Goal: Transaction & Acquisition: Purchase product/service

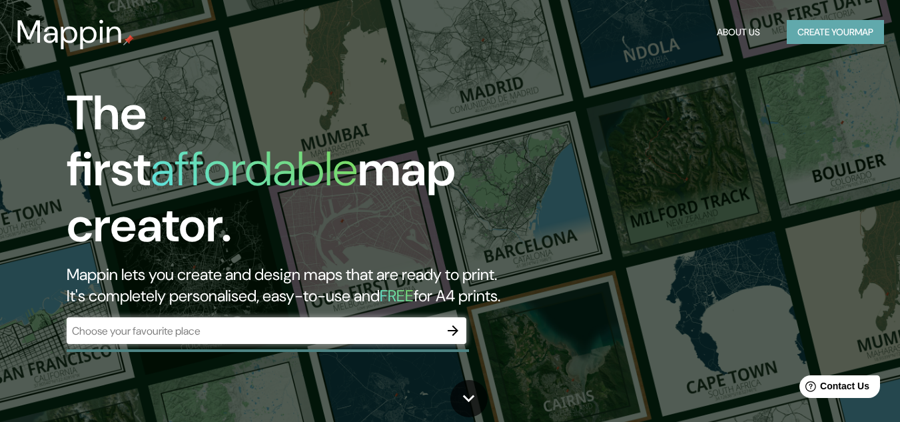
click at [818, 43] on button "Create your map" at bounding box center [835, 32] width 97 height 25
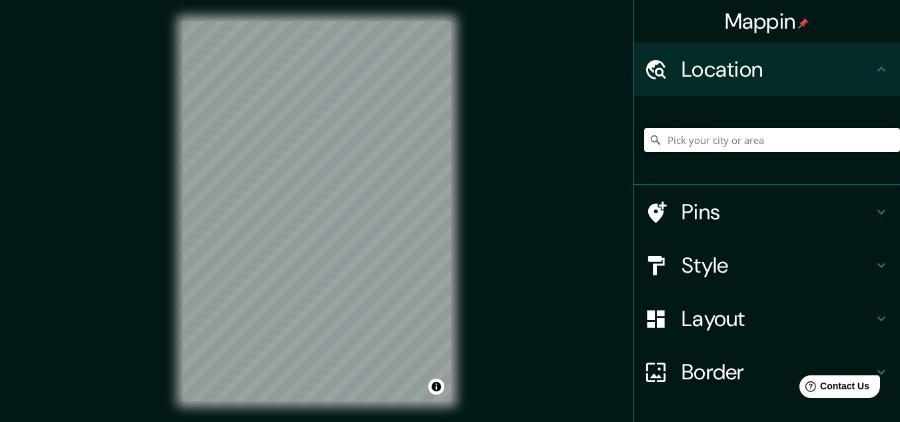
click at [775, 134] on input "Pick your city or area" at bounding box center [772, 140] width 256 height 24
click at [725, 208] on h4 "Pins" at bounding box center [777, 211] width 192 height 27
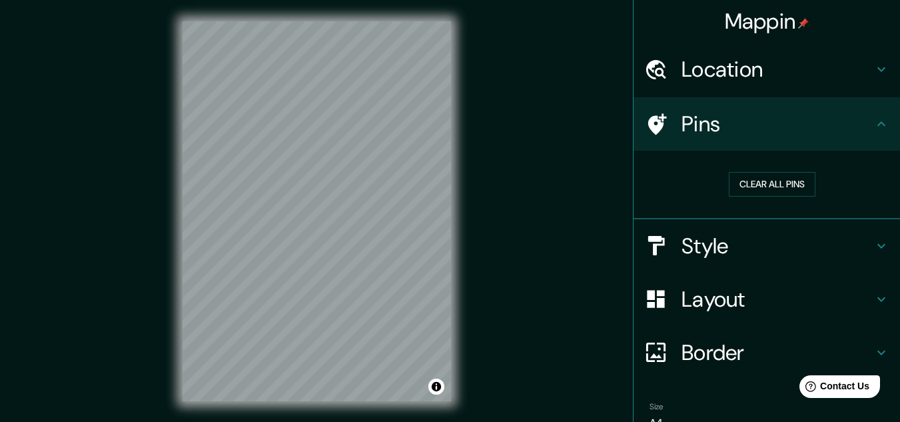
click at [807, 73] on h4 "Location" at bounding box center [777, 69] width 192 height 27
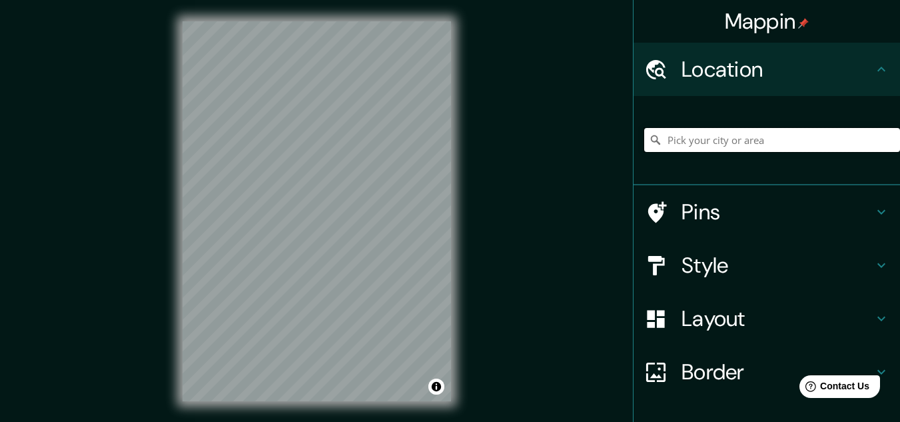
click at [791, 146] on input "Pick your city or area" at bounding box center [772, 140] width 256 height 24
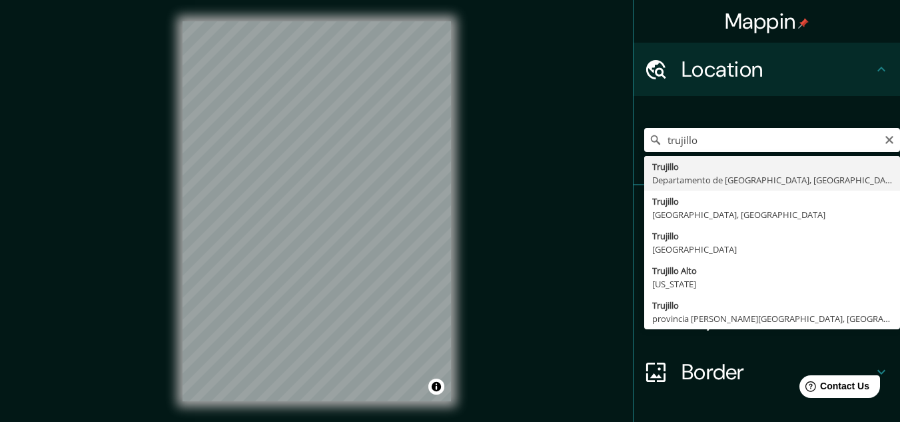
type input "[GEOGRAPHIC_DATA], [GEOGRAPHIC_DATA], [GEOGRAPHIC_DATA]"
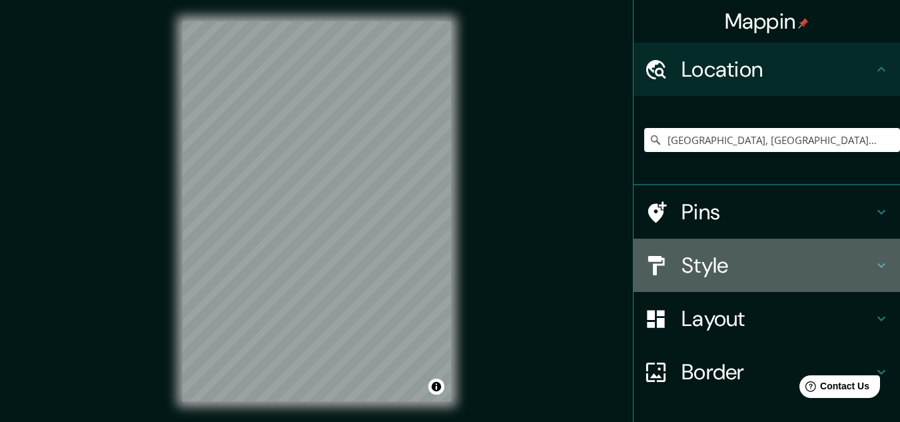
click at [787, 260] on h4 "Style" at bounding box center [777, 265] width 192 height 27
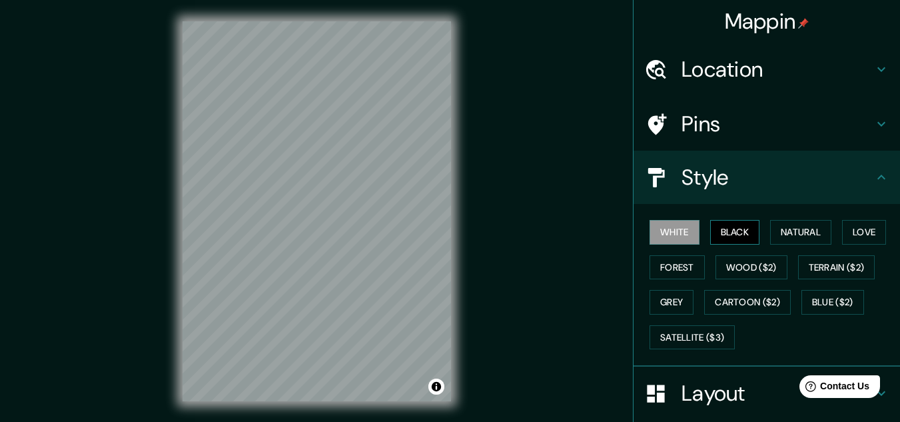
click at [735, 237] on button "Black" at bounding box center [735, 232] width 50 height 25
click at [770, 238] on button "Natural" at bounding box center [800, 232] width 61 height 25
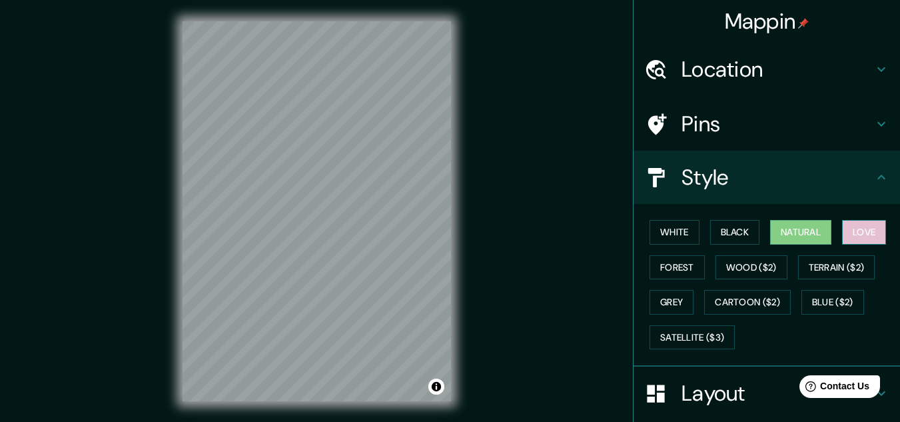
click at [846, 243] on button "Love" at bounding box center [864, 232] width 44 height 25
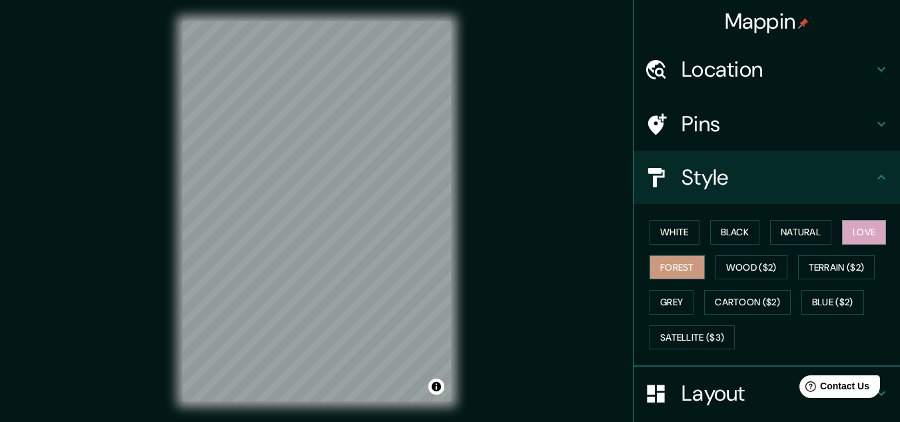
click at [671, 264] on button "Forest" at bounding box center [676, 267] width 55 height 25
click at [726, 260] on button "Wood ($2)" at bounding box center [751, 267] width 72 height 25
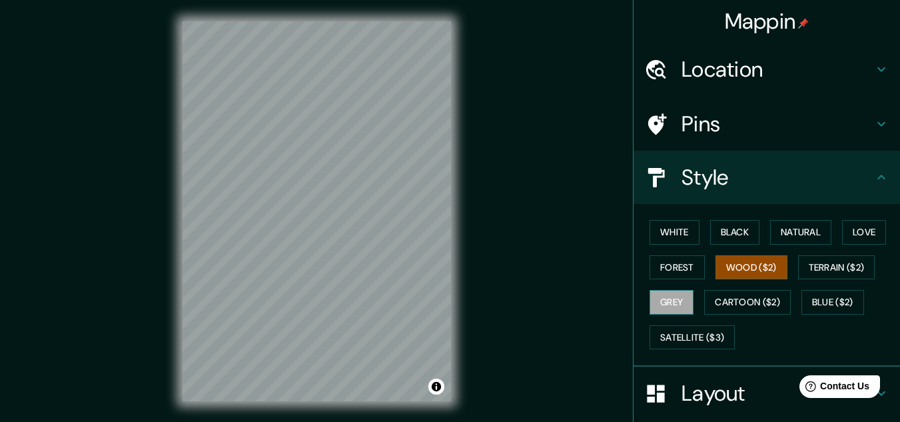
click at [671, 298] on button "Grey" at bounding box center [671, 302] width 44 height 25
click at [814, 273] on button "Terrain ($2)" at bounding box center [836, 267] width 77 height 25
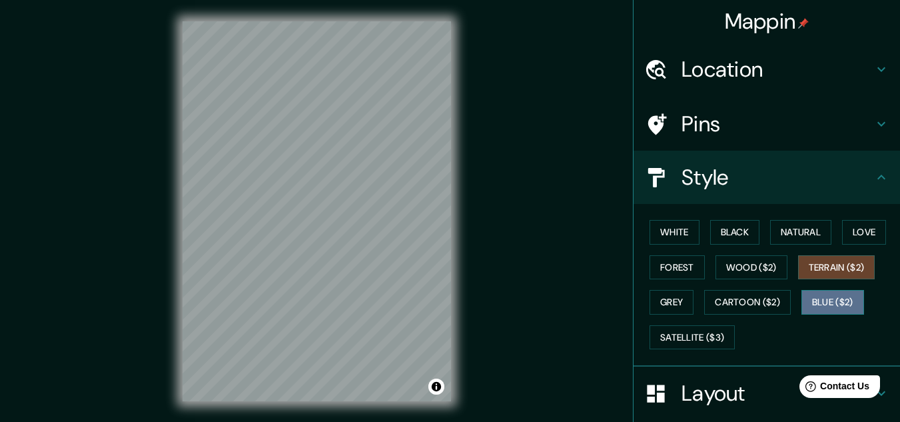
click at [808, 306] on button "Blue ($2)" at bounding box center [832, 302] width 63 height 25
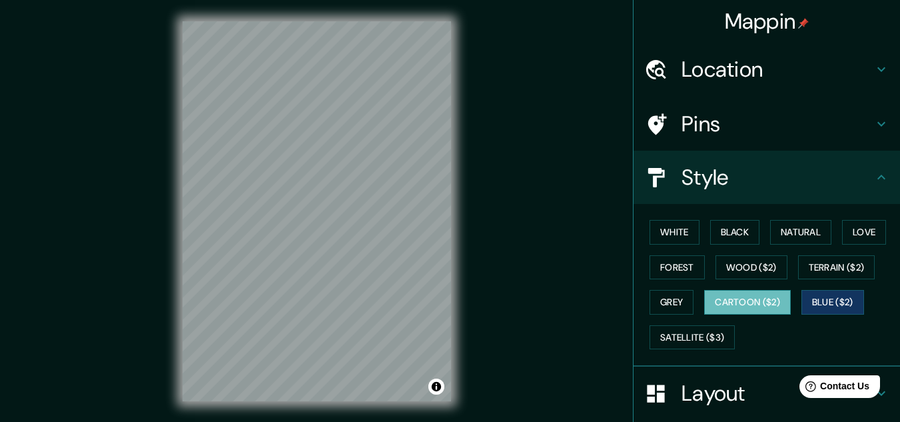
click at [763, 302] on button "Cartoon ($2)" at bounding box center [747, 302] width 87 height 25
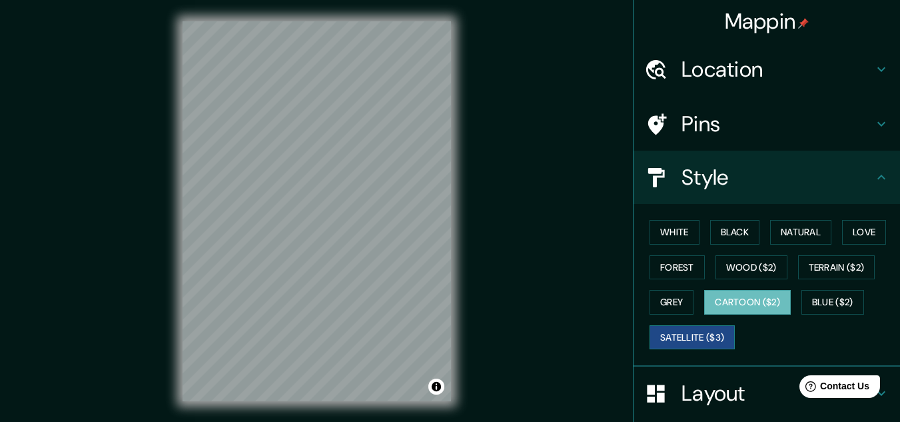
click at [706, 328] on button "Satellite ($3)" at bounding box center [691, 337] width 85 height 25
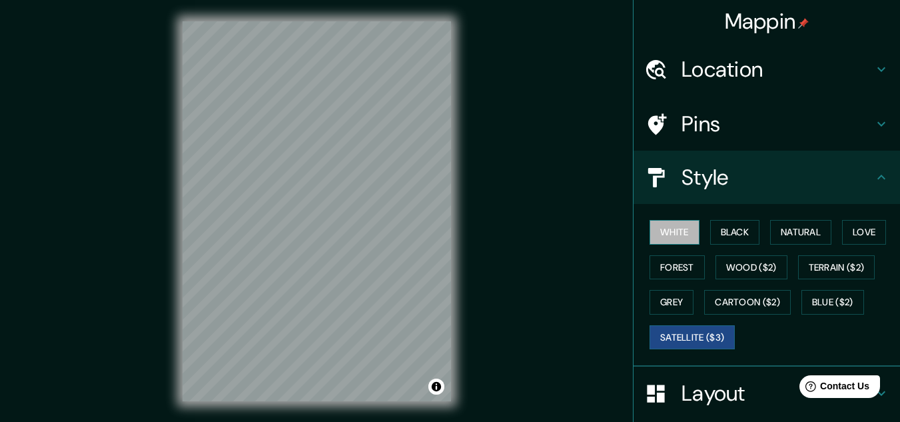
click at [666, 238] on button "White" at bounding box center [674, 232] width 50 height 25
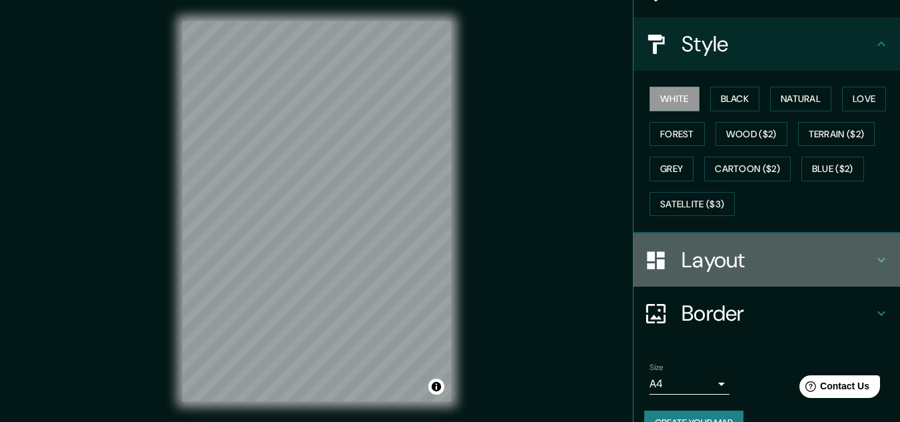
click at [721, 259] on h4 "Layout" at bounding box center [777, 259] width 192 height 27
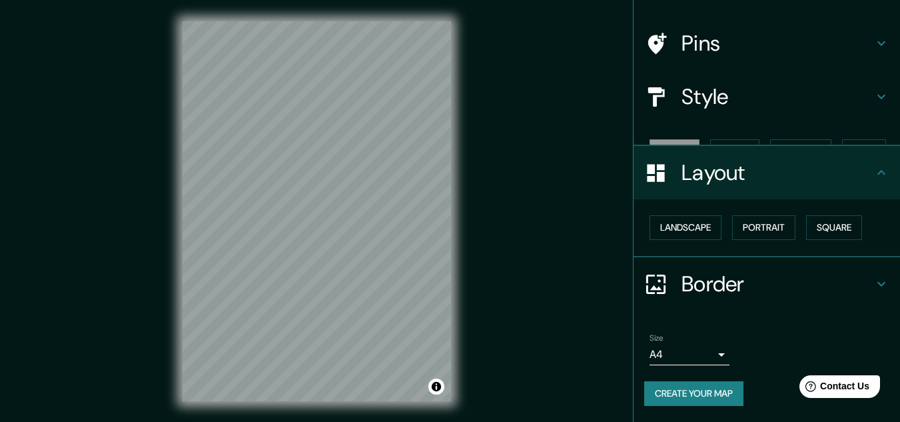
scroll to position [57, 0]
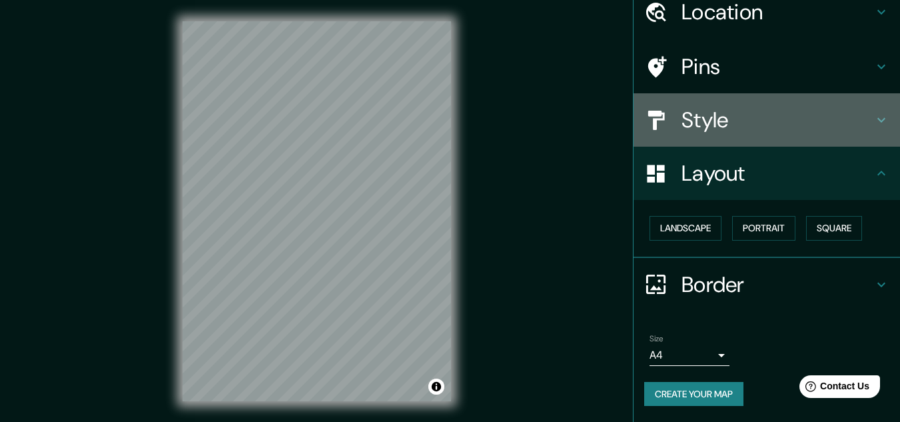
click at [687, 132] on h4 "Style" at bounding box center [777, 120] width 192 height 27
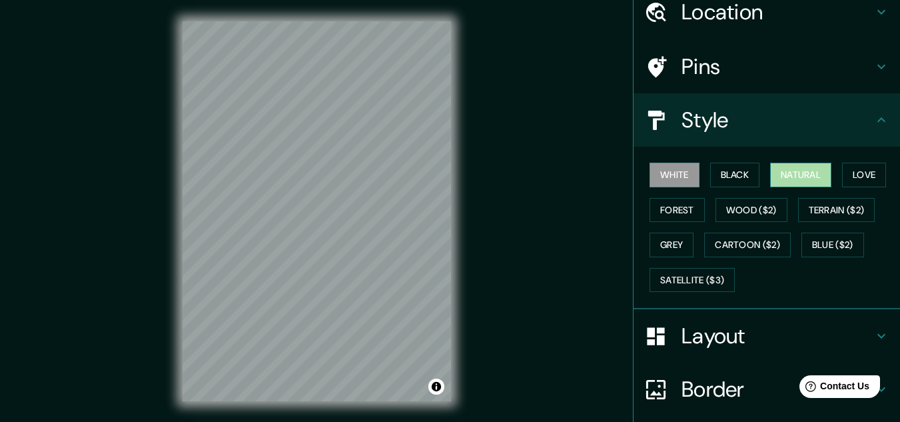
click at [793, 172] on button "Natural" at bounding box center [800, 175] width 61 height 25
click at [729, 171] on button "Black" at bounding box center [735, 175] width 50 height 25
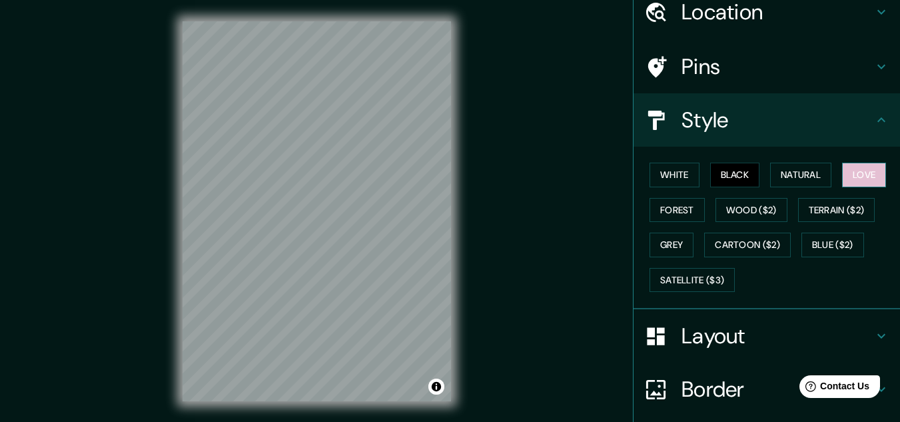
click at [843, 175] on button "Love" at bounding box center [864, 175] width 44 height 25
click at [818, 212] on button "Terrain ($2)" at bounding box center [836, 210] width 77 height 25
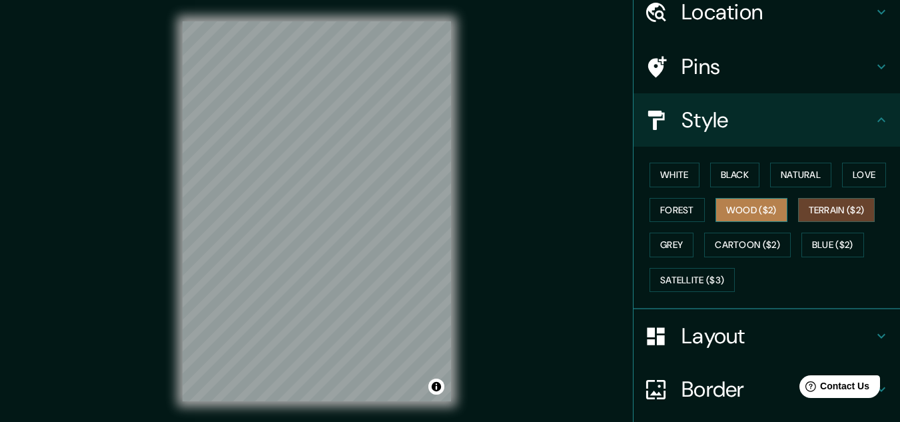
click at [741, 212] on button "Wood ($2)" at bounding box center [751, 210] width 72 height 25
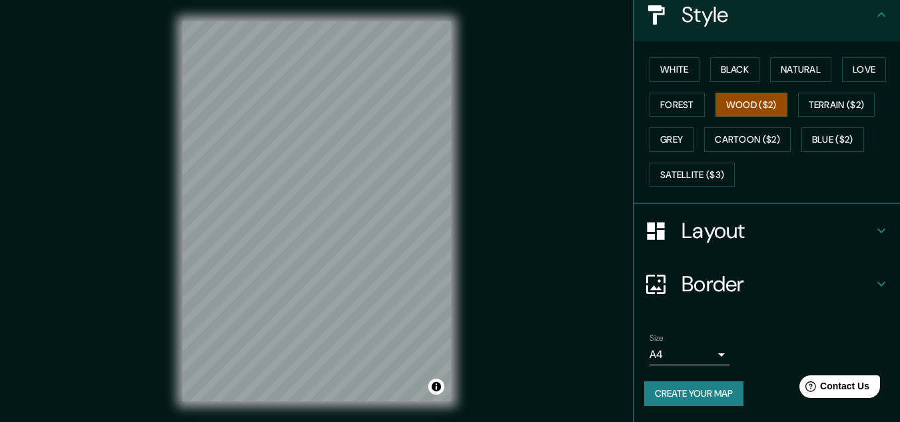
scroll to position [22, 0]
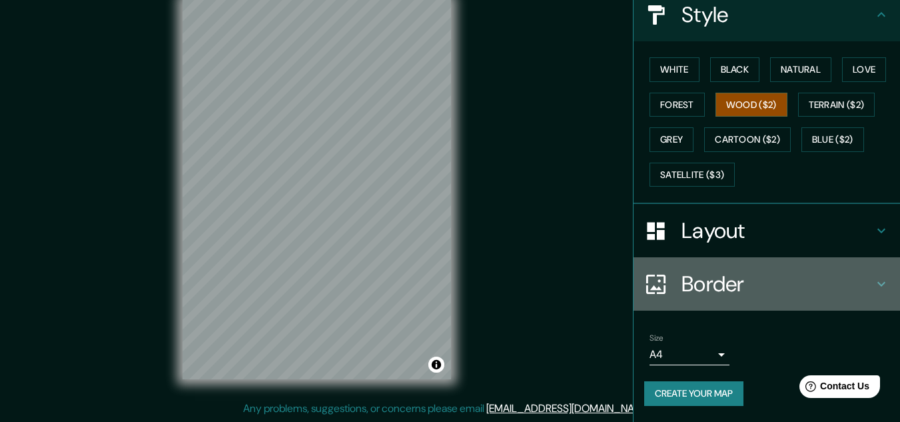
click at [691, 281] on h4 "Border" at bounding box center [777, 283] width 192 height 27
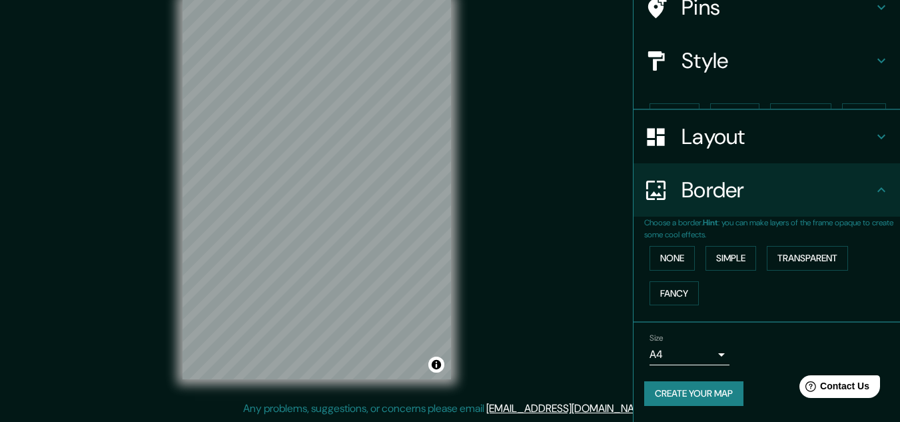
scroll to position [94, 0]
